Goal: Information Seeking & Learning: Learn about a topic

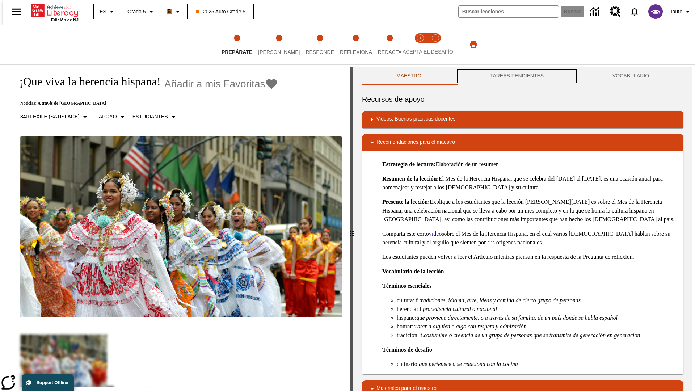
click at [517, 76] on button "TAREAS PENDIENTES" at bounding box center [517, 75] width 122 height 17
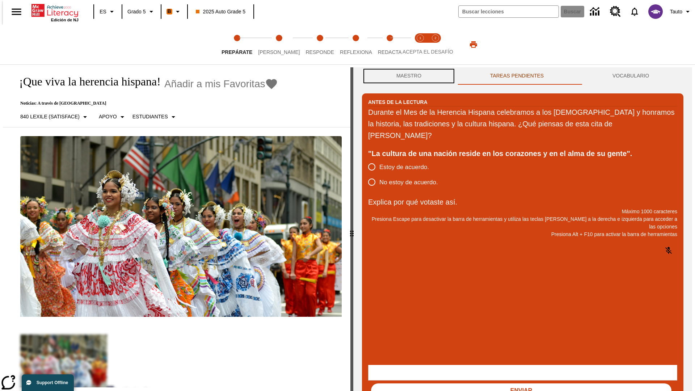
scroll to position [0, 0]
click at [407, 76] on button "Maestro" at bounding box center [409, 75] width 94 height 17
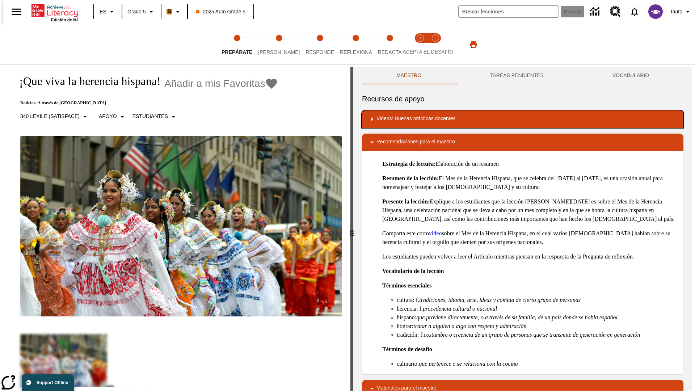
click at [523, 119] on div "Videos: Buenas prácticas docentes" at bounding box center [523, 119] width 310 height 9
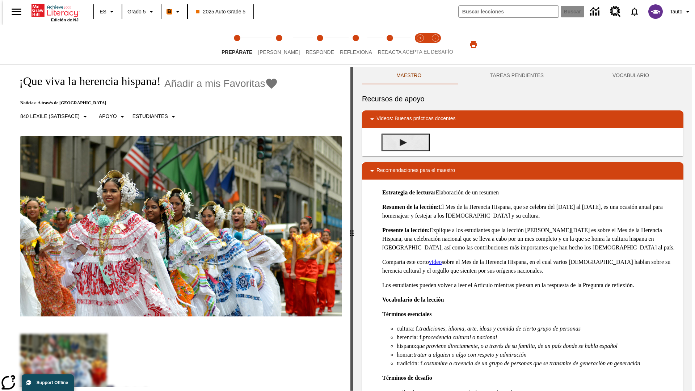
click at [400, 142] on img "Desarrollo del vocabulario académico" at bounding box center [403, 142] width 7 height 7
click at [273, 45] on span "[PERSON_NAME]" at bounding box center [279, 49] width 42 height 13
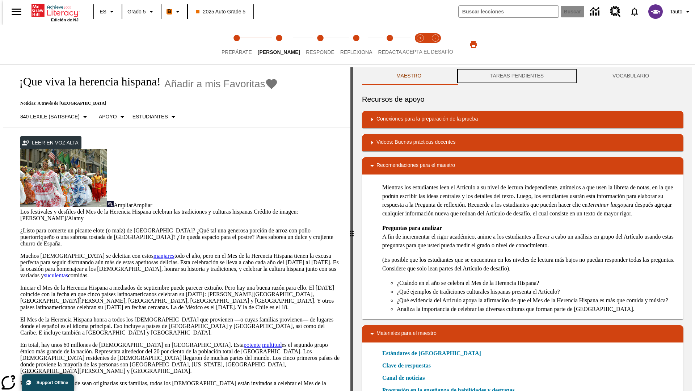
scroll to position [0, 0]
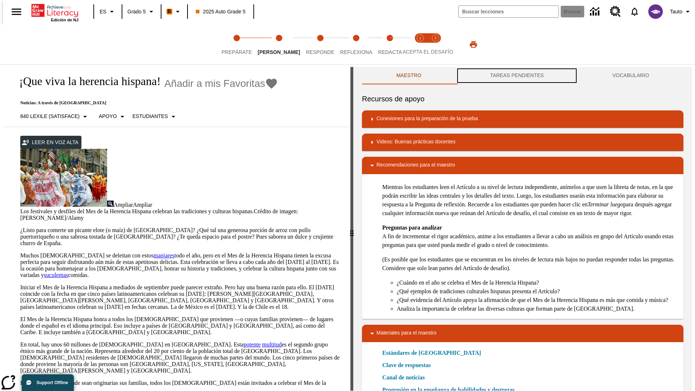
click at [517, 76] on button "TAREAS PENDIENTES" at bounding box center [517, 75] width 122 height 17
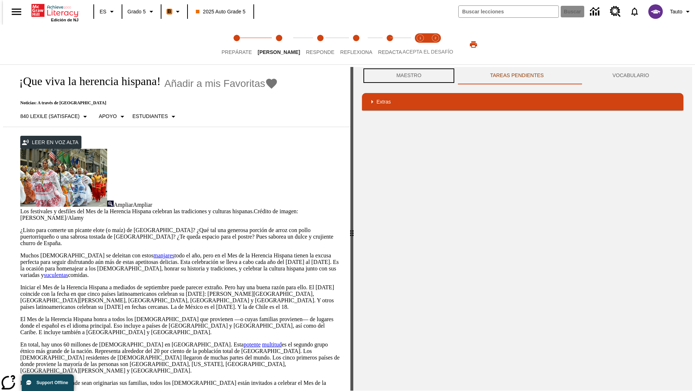
click at [407, 76] on button "Maestro" at bounding box center [409, 75] width 94 height 17
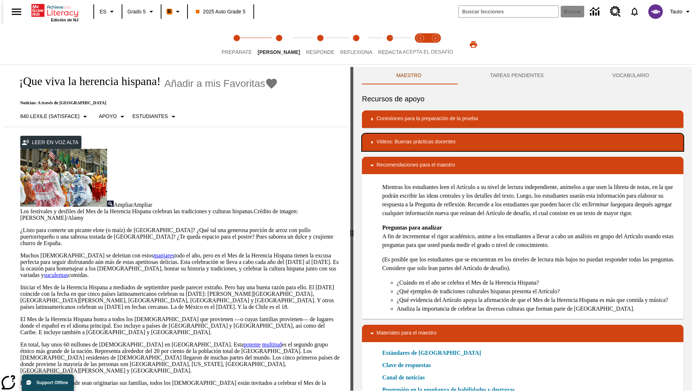
click at [523, 142] on div "Videos: Buenas prácticas docentes" at bounding box center [523, 142] width 310 height 9
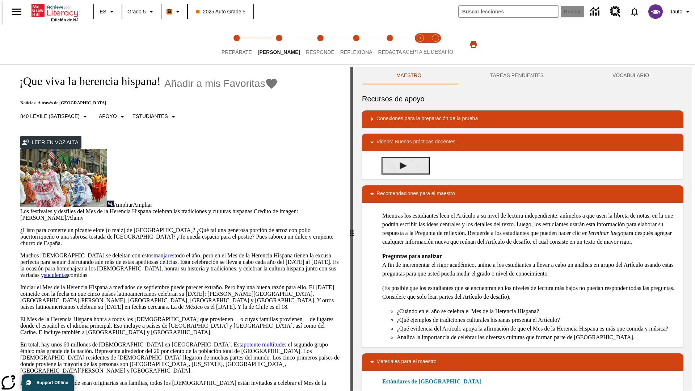
click at [400, 165] on img "Summarization" at bounding box center [403, 165] width 7 height 7
click at [420, 45] on span "Acepta el desafío lee step 1 of 2" at bounding box center [420, 49] width 9 height 13
